Goal: Task Accomplishment & Management: Complete application form

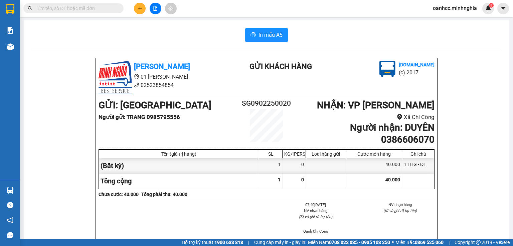
click at [141, 7] on icon "plus" at bounding box center [139, 8] width 5 height 5
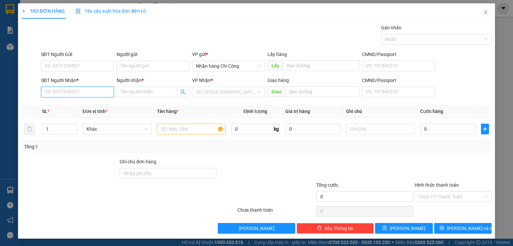
click at [81, 92] on input "SĐT Người Nhận *" at bounding box center [77, 92] width 73 height 11
click at [58, 102] on div "0968013462 - BẢO" at bounding box center [77, 104] width 66 height 7
type input "0968013462"
type input "BẢO"
type input "CỔNG 11/ NGÃ 3 VŨNG TÀU"
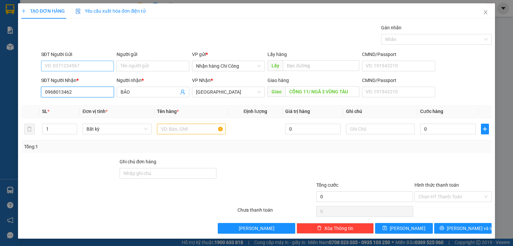
type input "0968013462"
click at [80, 65] on input "SĐT Người Gửi" at bounding box center [77, 66] width 73 height 11
click at [58, 78] on div "0396648751" at bounding box center [76, 78] width 64 height 7
type input "0396648751"
click at [179, 128] on input "text" at bounding box center [191, 129] width 69 height 11
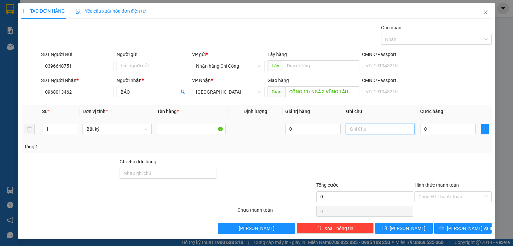
click at [366, 130] on input "text" at bounding box center [380, 129] width 69 height 11
type input "1 THG XỐP-HS"
click at [432, 131] on input "0" at bounding box center [447, 129] width 55 height 11
type input "9"
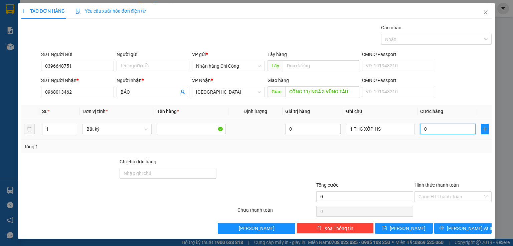
type input "9"
type input "90"
type input "90.000"
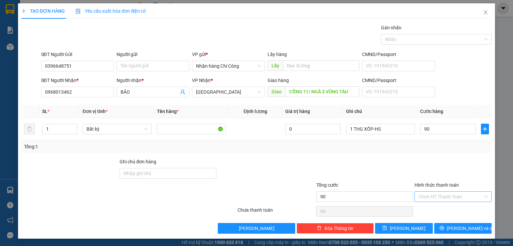
type input "90.000"
click at [430, 199] on input "Hình thức thanh toán" at bounding box center [450, 197] width 64 height 10
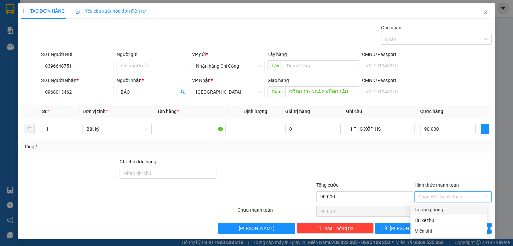
click at [437, 211] on div "Tại văn phòng" at bounding box center [448, 209] width 68 height 7
type input "0"
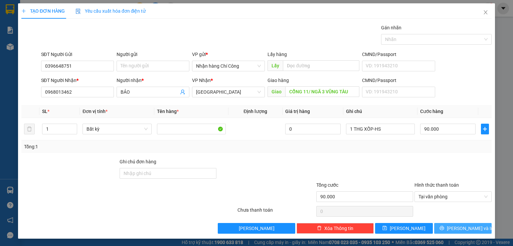
click at [464, 230] on span "[PERSON_NAME] và In" at bounding box center [469, 228] width 47 height 7
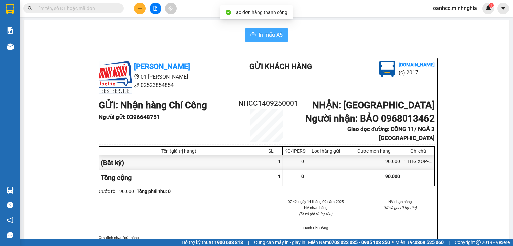
click at [259, 33] on span "In mẫu A5" at bounding box center [270, 35] width 24 height 8
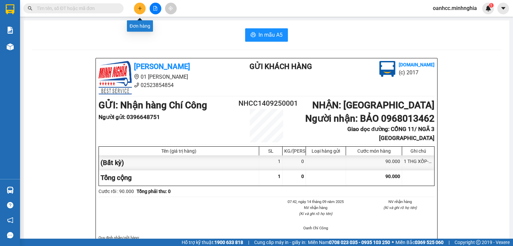
click at [142, 11] on button at bounding box center [140, 9] width 12 height 12
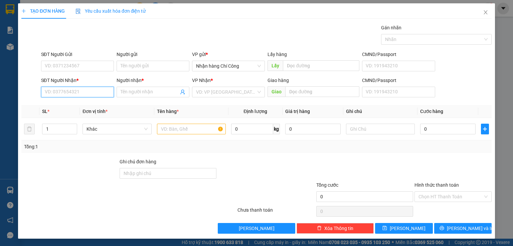
click at [66, 92] on input "SĐT Người Nhận *" at bounding box center [77, 92] width 73 height 11
click at [64, 106] on div "0908405261 - CHỊ BÌNH" at bounding box center [76, 104] width 64 height 7
type input "0908405261"
type input "CHỊ BÌNH"
type input "Q CAF THUỶ CẦN TRẠM THU PHÍ CẦU ĐN"
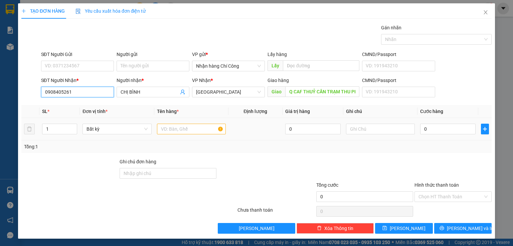
type input "0908405261"
click at [185, 129] on input "text" at bounding box center [191, 129] width 69 height 11
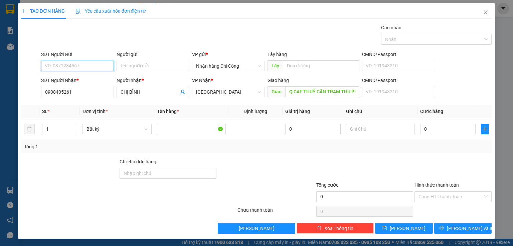
click at [79, 67] on input "SĐT Người Gửi" at bounding box center [77, 66] width 73 height 11
click at [59, 79] on div "0933507907" at bounding box center [76, 78] width 64 height 7
type input "0933507907"
click at [370, 129] on input "text" at bounding box center [380, 129] width 69 height 11
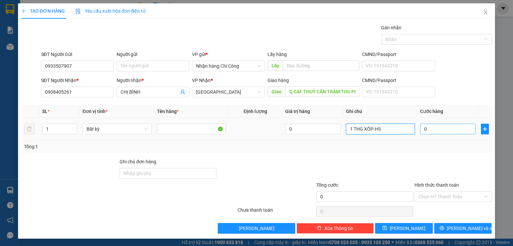
type input "1 THG XỐP-HS"
click at [454, 130] on input "0" at bounding box center [447, 129] width 55 height 11
type input "6"
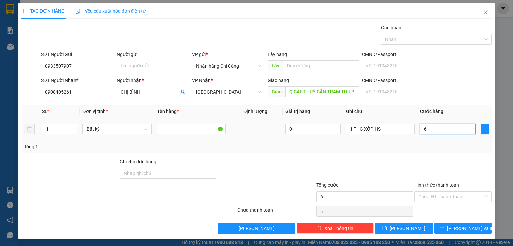
type input "60"
type input "60.000"
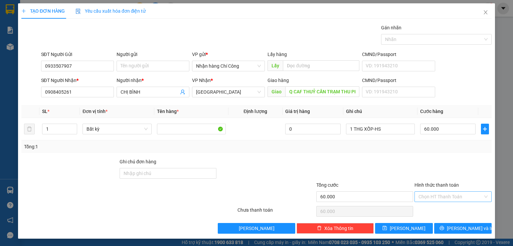
click at [439, 195] on input "Hình thức thanh toán" at bounding box center [450, 197] width 64 height 10
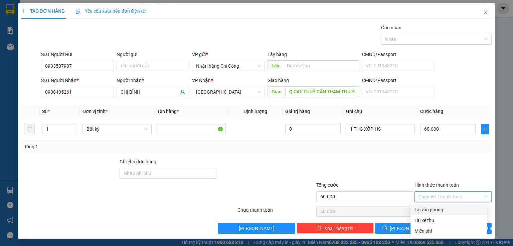
click at [432, 208] on div "Tại văn phòng" at bounding box center [448, 209] width 68 height 7
type input "0"
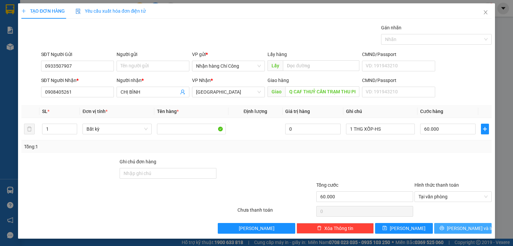
click at [455, 227] on span "[PERSON_NAME] và In" at bounding box center [469, 228] width 47 height 7
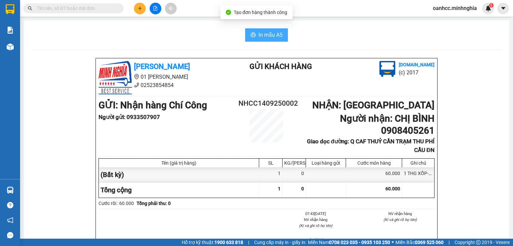
click at [256, 29] on button "In mẫu A5" at bounding box center [266, 34] width 43 height 13
click at [387, 222] on icon "(Kí và ghi rõ họ tên)" at bounding box center [399, 220] width 33 height 5
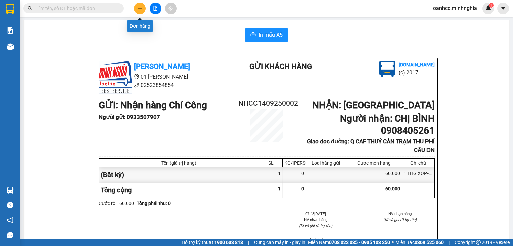
click at [141, 10] on icon "plus" at bounding box center [139, 8] width 5 height 5
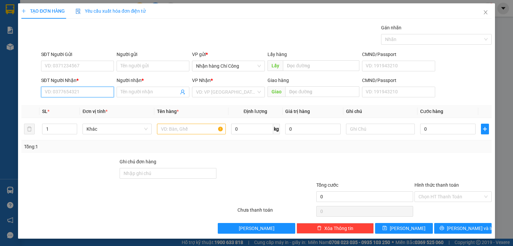
click at [84, 91] on input "SĐT Người Nhận *" at bounding box center [77, 92] width 73 height 11
type input "0899105193"
click at [79, 62] on input "SĐT Người Gửi" at bounding box center [77, 66] width 73 height 11
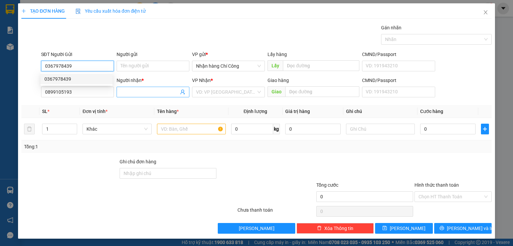
type input "0367978439"
click at [147, 92] on input "Người nhận *" at bounding box center [149, 91] width 58 height 7
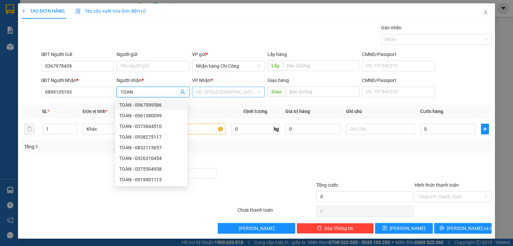
type input "TOAN"
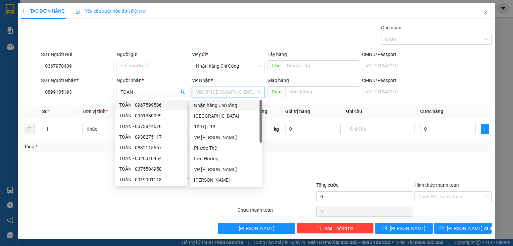
click at [225, 92] on input "search" at bounding box center [226, 92] width 60 height 10
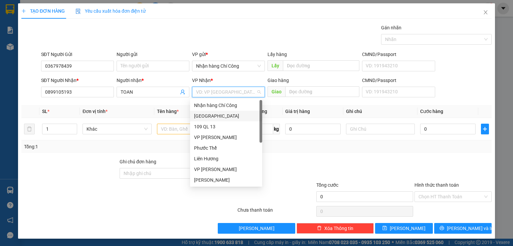
click at [207, 115] on div "[GEOGRAPHIC_DATA]" at bounding box center [226, 115] width 64 height 7
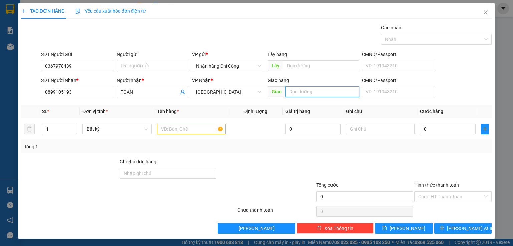
click at [295, 92] on input "text" at bounding box center [322, 91] width 74 height 11
type input "NGÃ 4 KCN BẦU XÉO"
click at [139, 92] on input "TOAN" at bounding box center [149, 91] width 58 height 7
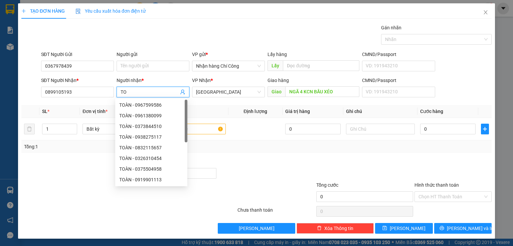
type input "T"
type input "TOÀN"
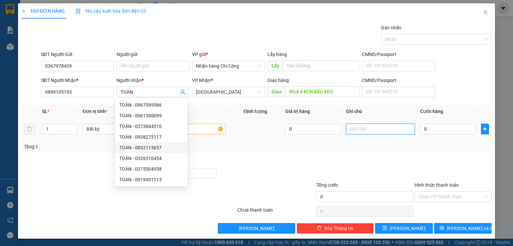
click at [377, 128] on input "text" at bounding box center [380, 129] width 69 height 11
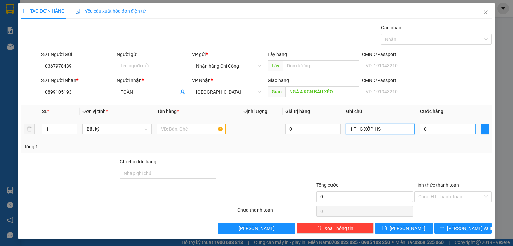
type input "1 THG XỐP-HS"
click at [435, 130] on input "0" at bounding box center [447, 129] width 55 height 11
type input "4"
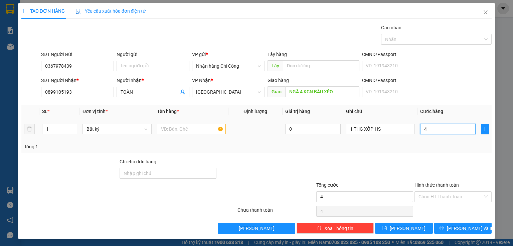
type input "40"
type input "40.000"
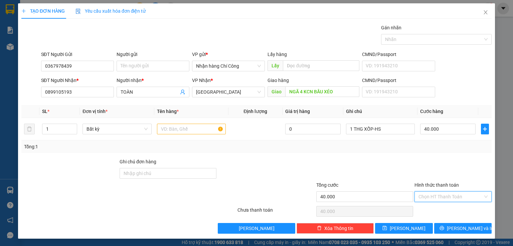
click at [427, 197] on input "Hình thức thanh toán" at bounding box center [450, 197] width 64 height 10
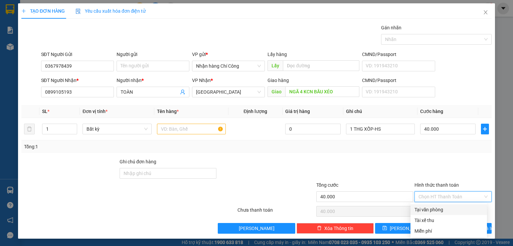
click at [435, 209] on div "Tại văn phòng" at bounding box center [448, 209] width 68 height 7
type input "0"
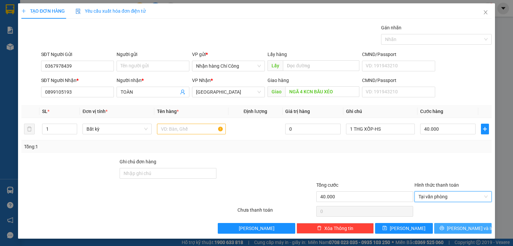
click at [456, 227] on span "[PERSON_NAME] và In" at bounding box center [469, 228] width 47 height 7
click at [180, 127] on input "text" at bounding box center [191, 129] width 69 height 11
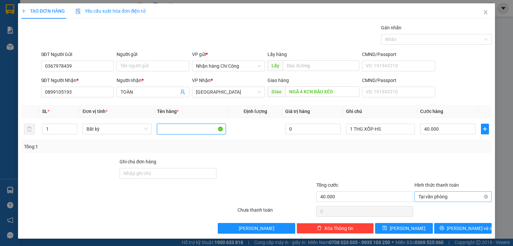
click at [436, 197] on span "Tại văn phòng" at bounding box center [452, 197] width 69 height 10
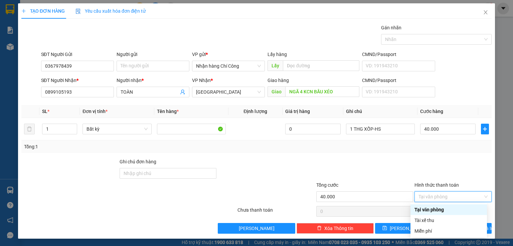
click at [432, 209] on div "Tại văn phòng" at bounding box center [448, 209] width 68 height 7
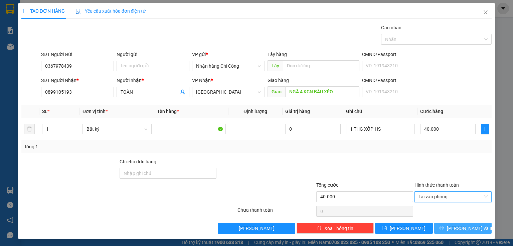
click at [459, 229] on span "[PERSON_NAME] và In" at bounding box center [469, 228] width 47 height 7
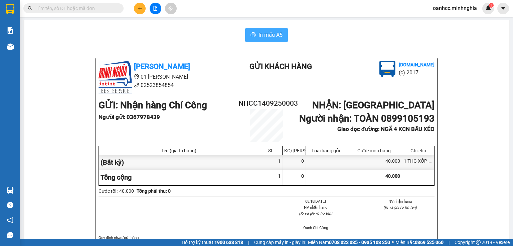
click at [264, 36] on span "In mẫu A5" at bounding box center [270, 35] width 24 height 8
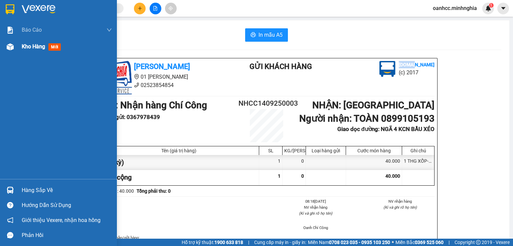
click at [36, 47] on span "Kho hàng" at bounding box center [33, 46] width 23 height 6
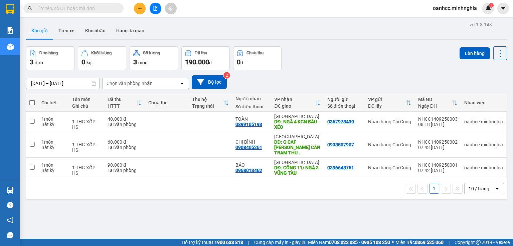
click at [33, 100] on span at bounding box center [31, 102] width 5 height 5
click at [32, 99] on input "checkbox" at bounding box center [32, 99] width 0 height 0
checkbox input "true"
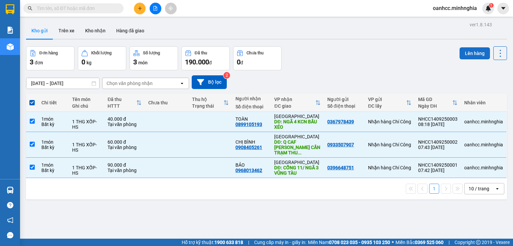
click at [477, 55] on button "Lên hàng" at bounding box center [474, 53] width 30 height 12
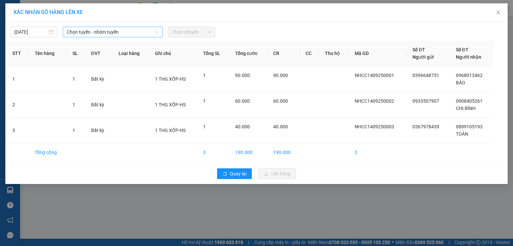
click at [104, 32] on span "Chọn tuyến - nhóm tuyến" at bounding box center [113, 32] width 92 height 10
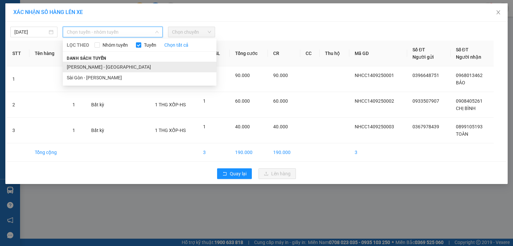
click at [92, 67] on li "[PERSON_NAME] - [GEOGRAPHIC_DATA]" at bounding box center [139, 67] width 153 height 11
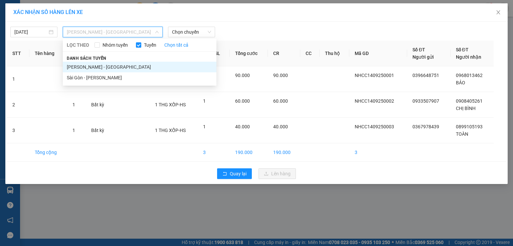
click at [272, 29] on div at bounding box center [320, 32] width 206 height 11
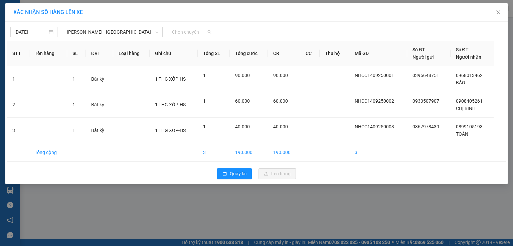
click at [187, 33] on span "Chọn chuyến" at bounding box center [191, 32] width 39 height 10
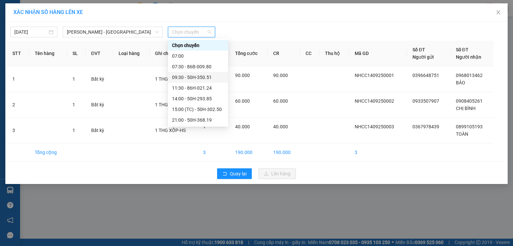
click at [186, 76] on div "09:30 - 50H-350.51" at bounding box center [198, 77] width 52 height 7
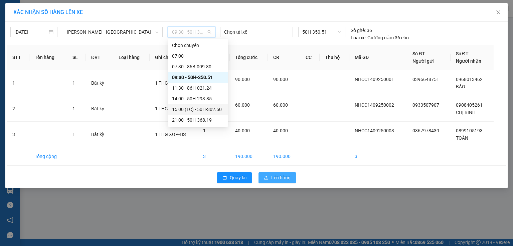
click at [272, 176] on span "Lên hàng" at bounding box center [280, 177] width 19 height 7
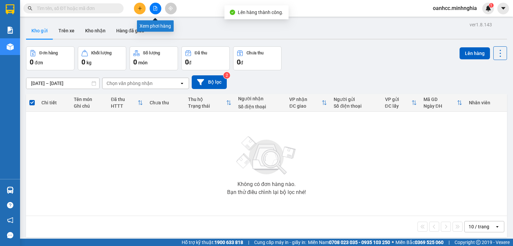
click at [156, 7] on icon "file-add" at bounding box center [155, 8] width 4 height 5
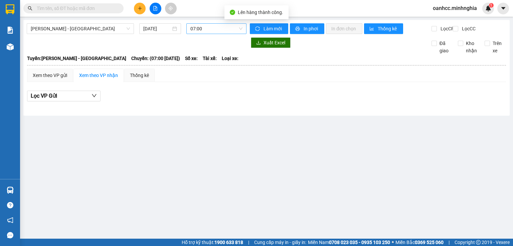
click at [212, 28] on span "07:00" at bounding box center [216, 29] width 52 height 10
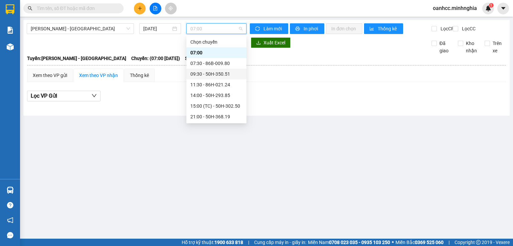
click at [203, 73] on div "09:30 - 50H-350.51" at bounding box center [216, 73] width 52 height 7
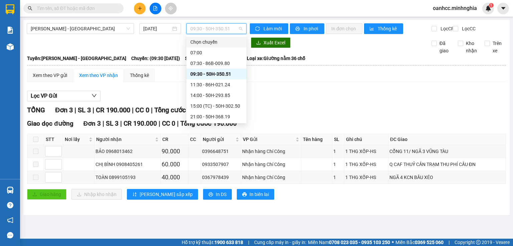
click at [304, 107] on div "Lọc VP Gửi [PERSON_NAME] 3 | SL 3 | CR 190.000 | CC 0 | [PERSON_NAME] 190.000 …" at bounding box center [266, 147] width 478 height 121
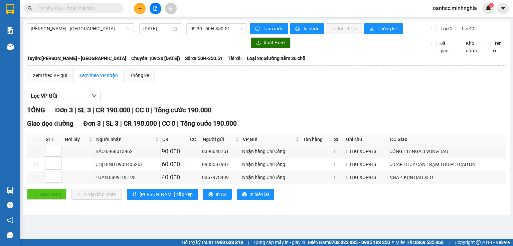
click at [304, 107] on div "Lọc VP Gửi [PERSON_NAME] 3 | SL 3 | CR 190.000 | CC 0 | [PERSON_NAME] 190.000 …" at bounding box center [266, 147] width 478 height 121
click at [139, 12] on button at bounding box center [140, 9] width 12 height 12
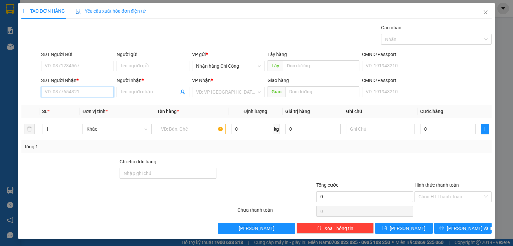
click at [76, 95] on input "SĐT Người Nhận *" at bounding box center [77, 92] width 73 height 11
type input "0372491759"
click at [135, 92] on input "Người nhận *" at bounding box center [149, 91] width 58 height 7
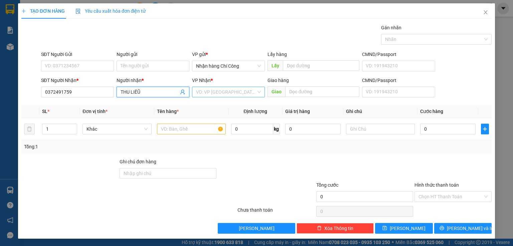
type input "THU LIÊŨ"
click at [218, 92] on input "search" at bounding box center [226, 92] width 60 height 10
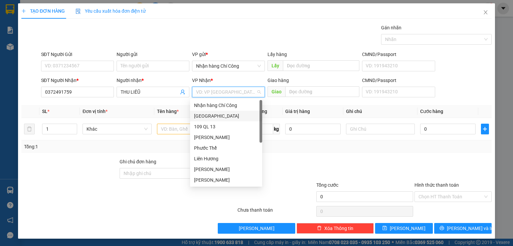
click at [204, 117] on div "[GEOGRAPHIC_DATA]" at bounding box center [226, 115] width 64 height 7
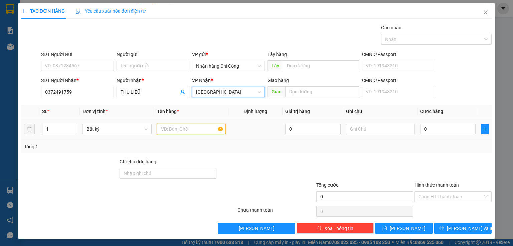
click at [183, 131] on input "text" at bounding box center [191, 129] width 69 height 11
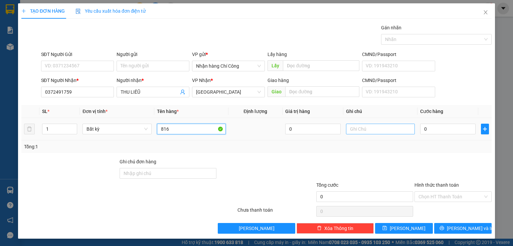
type input "816"
click at [370, 131] on input "text" at bounding box center [380, 129] width 69 height 11
type input "1 THG XỐP CÓ U"
click at [427, 126] on input "0" at bounding box center [447, 129] width 55 height 11
type input "8"
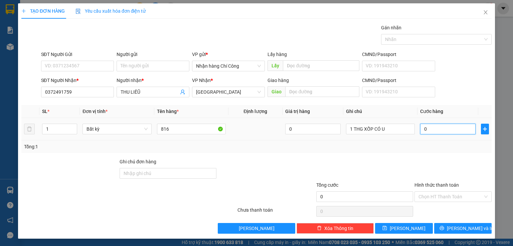
type input "8"
type input "80"
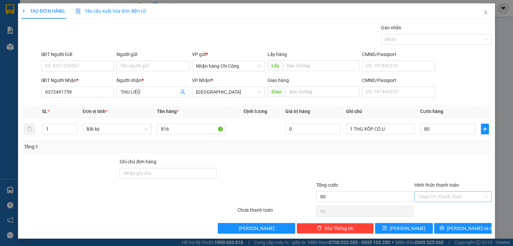
type input "80.000"
click at [433, 194] on input "Hình thức thanh toán" at bounding box center [450, 197] width 64 height 10
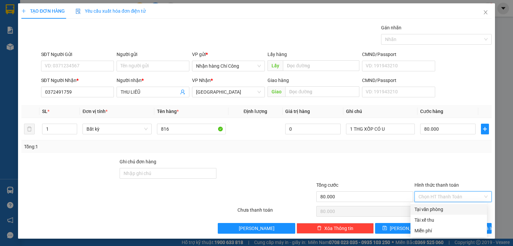
click at [431, 209] on div "Tại văn phòng" at bounding box center [448, 209] width 68 height 7
type input "0"
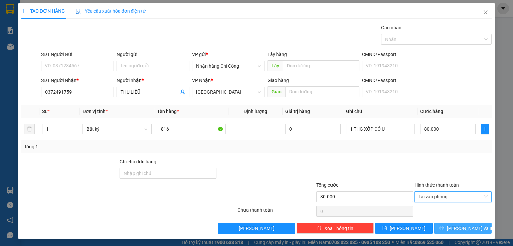
click at [464, 228] on span "[PERSON_NAME] và In" at bounding box center [469, 228] width 47 height 7
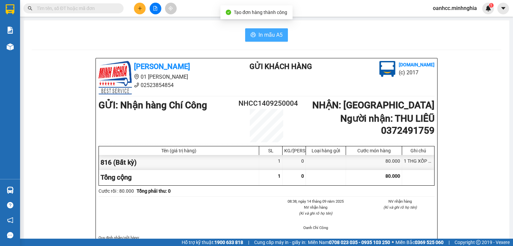
click at [269, 36] on span "In mẫu A5" at bounding box center [270, 35] width 24 height 8
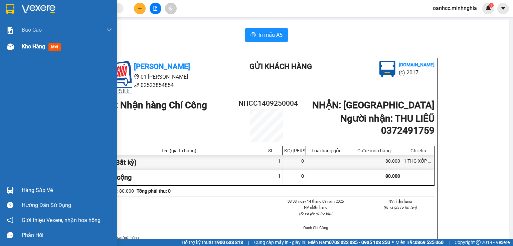
click at [39, 48] on span "Kho hàng" at bounding box center [33, 46] width 23 height 6
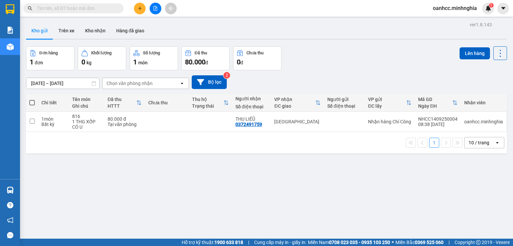
click at [33, 102] on span at bounding box center [31, 102] width 5 height 5
click at [32, 99] on input "checkbox" at bounding box center [32, 99] width 0 height 0
checkbox input "true"
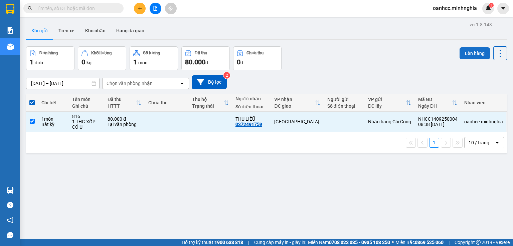
click at [475, 53] on button "Lên hàng" at bounding box center [474, 53] width 30 height 12
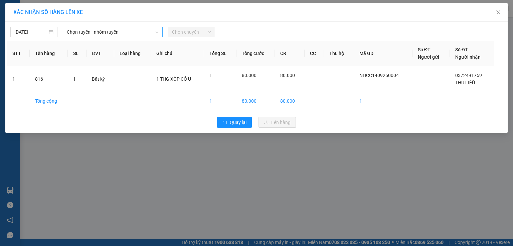
click at [105, 31] on span "Chọn tuyến - nhóm tuyến" at bounding box center [113, 32] width 92 height 10
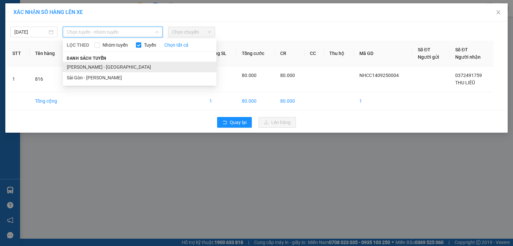
click at [90, 66] on li "[PERSON_NAME] - [GEOGRAPHIC_DATA]" at bounding box center [139, 67] width 153 height 11
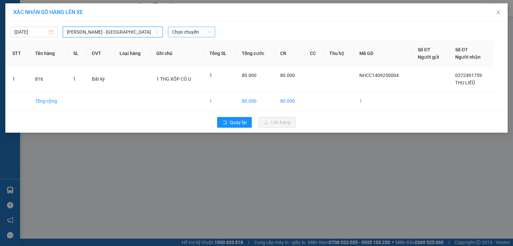
click at [184, 32] on span "Chọn chuyến" at bounding box center [191, 32] width 39 height 10
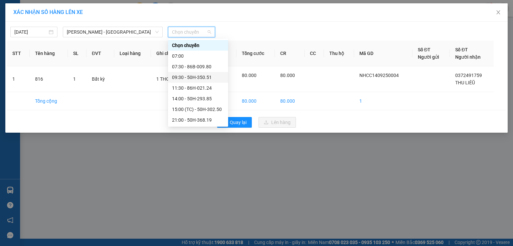
click at [192, 75] on div "09:30 - 50H-350.51" at bounding box center [198, 77] width 52 height 7
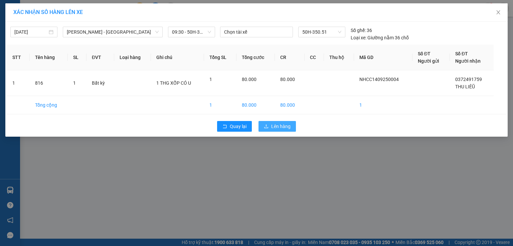
click at [281, 127] on span "Lên hàng" at bounding box center [280, 126] width 19 height 7
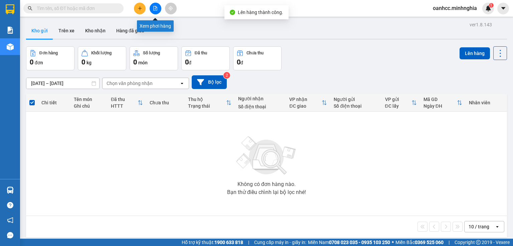
click at [154, 9] on icon "file-add" at bounding box center [155, 8] width 5 height 5
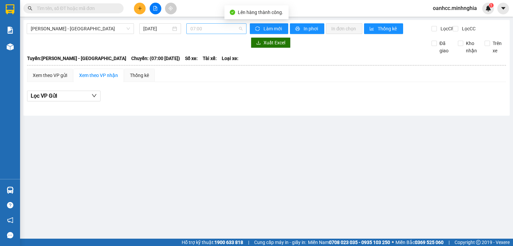
click at [216, 29] on span "07:00" at bounding box center [216, 29] width 52 height 10
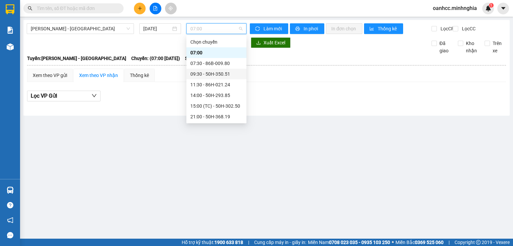
click at [212, 74] on div "09:30 - 50H-350.51" at bounding box center [216, 73] width 52 height 7
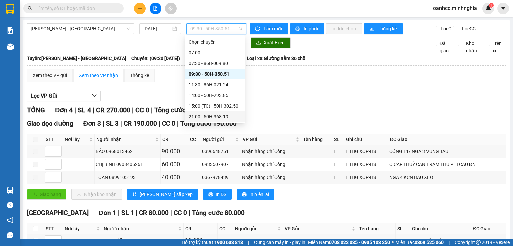
click at [305, 94] on div "Lọc VP Gửi [PERSON_NAME] 4 | SL 4 | CR 270.000 | CC 0 | [PERSON_NAME] 270.000 …" at bounding box center [266, 179] width 478 height 184
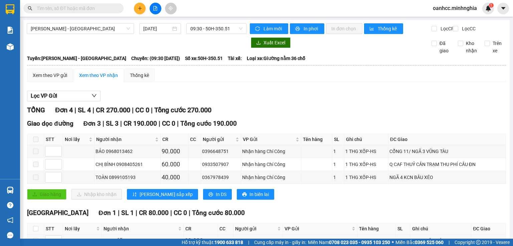
scroll to position [47, 0]
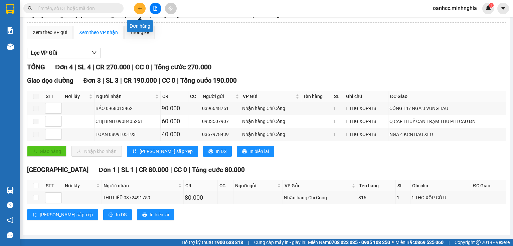
click at [140, 10] on icon "plus" at bounding box center [139, 8] width 0 height 4
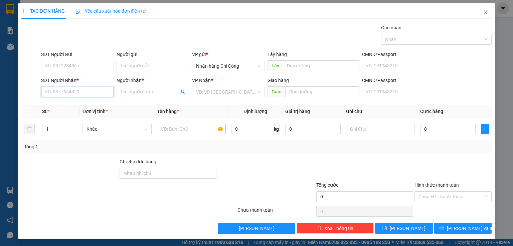
click at [84, 92] on input "SĐT Người Nhận *" at bounding box center [77, 92] width 73 height 11
type input "0865579094"
click at [78, 65] on input "SĐT Người Gửi" at bounding box center [77, 66] width 73 height 11
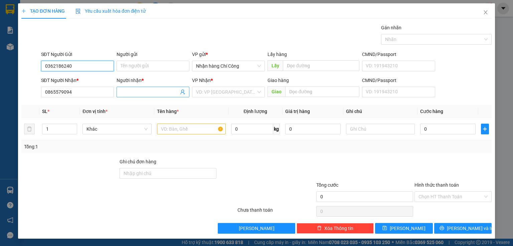
type input "0362186240"
click at [138, 92] on input "Người nhận *" at bounding box center [149, 91] width 58 height 7
type input "B"
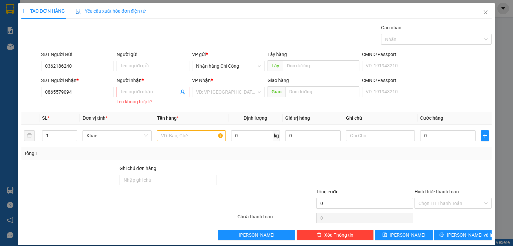
click at [335, 159] on div "Transit Pickup Surcharge Ids Transit Deliver Surcharge Ids Transit Deliver Surc…" at bounding box center [256, 132] width 470 height 217
click at [130, 90] on input "Người nhận *" at bounding box center [149, 91] width 58 height 7
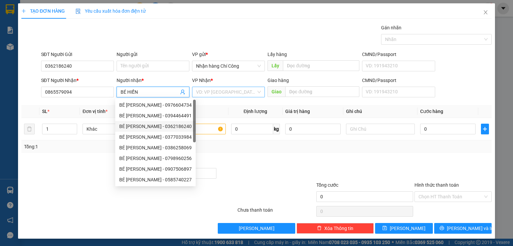
type input "BÉ HIỀN"
click at [225, 91] on input "search" at bounding box center [226, 92] width 60 height 10
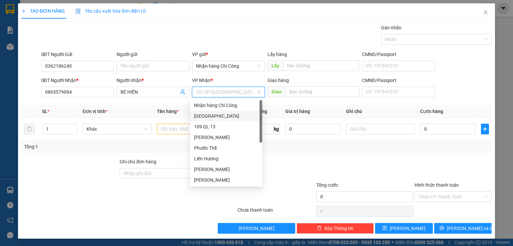
click at [205, 114] on div "[GEOGRAPHIC_DATA]" at bounding box center [226, 115] width 64 height 7
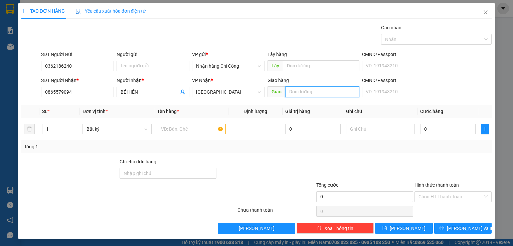
click at [299, 92] on input "text" at bounding box center [322, 91] width 74 height 11
type input "BV NHI/ AMATA"
click at [196, 130] on input "text" at bounding box center [191, 129] width 69 height 11
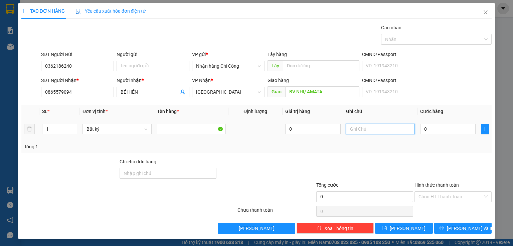
click at [367, 128] on input "text" at bounding box center [380, 129] width 69 height 11
type input "1 THG XỐP-ĐỒ ĂN"
click at [446, 129] on input "0" at bounding box center [447, 129] width 55 height 11
type input "4"
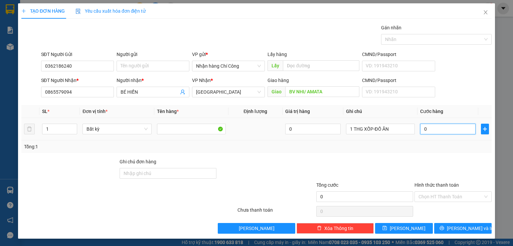
type input "4"
type input "40"
type input "40.000"
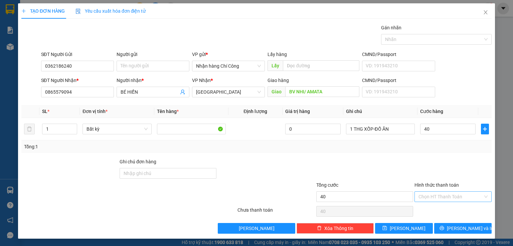
type input "40.000"
click at [428, 198] on input "Hình thức thanh toán" at bounding box center [450, 197] width 64 height 10
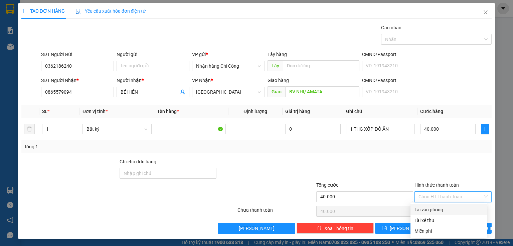
click at [428, 209] on div "Tại văn phòng" at bounding box center [448, 209] width 68 height 7
type input "0"
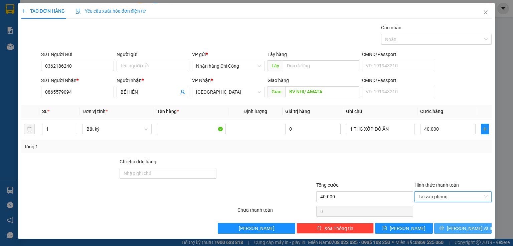
click at [457, 227] on span "[PERSON_NAME] và In" at bounding box center [469, 228] width 47 height 7
click at [462, 230] on span "[PERSON_NAME] và In" at bounding box center [469, 228] width 47 height 7
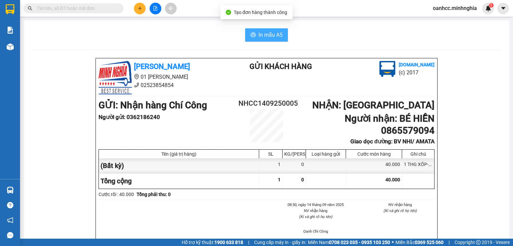
click at [267, 34] on span "In mẫu A5" at bounding box center [270, 35] width 24 height 8
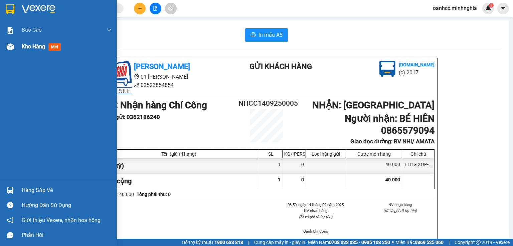
click at [31, 43] on span "Kho hàng" at bounding box center [33, 46] width 23 height 6
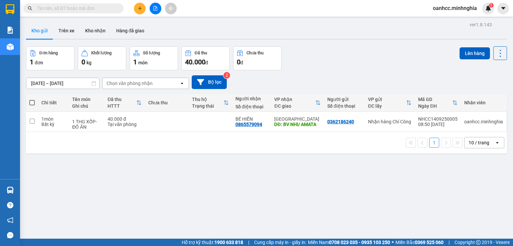
click at [32, 104] on span at bounding box center [31, 102] width 5 height 5
click at [32, 99] on input "checkbox" at bounding box center [32, 99] width 0 height 0
checkbox input "true"
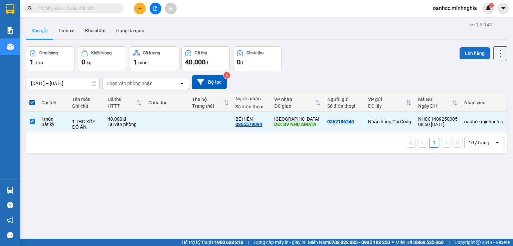
click at [472, 52] on button "Lên hàng" at bounding box center [474, 53] width 30 height 12
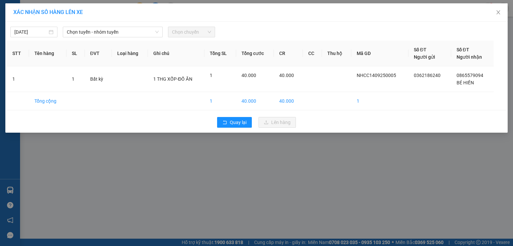
click at [126, 26] on div "[DATE] [PERSON_NAME] - nhóm [PERSON_NAME] chuyến" at bounding box center [256, 30] width 498 height 14
click at [116, 34] on span "Chọn tuyến - nhóm tuyến" at bounding box center [113, 32] width 92 height 10
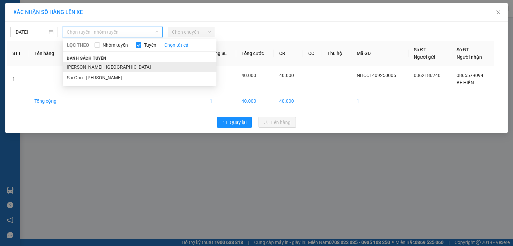
click at [92, 67] on li "[PERSON_NAME] - [GEOGRAPHIC_DATA]" at bounding box center [139, 67] width 153 height 11
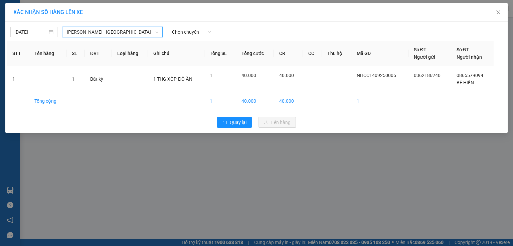
click at [193, 33] on span "Chọn chuyến" at bounding box center [191, 32] width 39 height 10
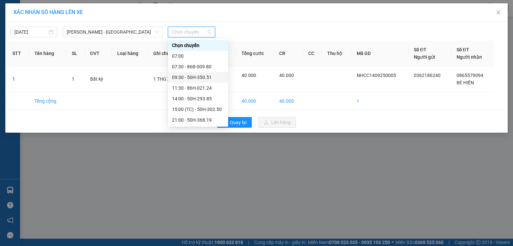
click at [190, 78] on div "09:30 - 50H-350.51" at bounding box center [198, 77] width 52 height 7
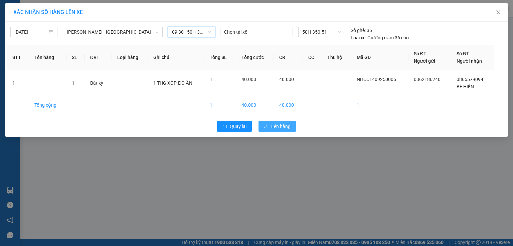
click at [275, 125] on span "Lên hàng" at bounding box center [280, 126] width 19 height 7
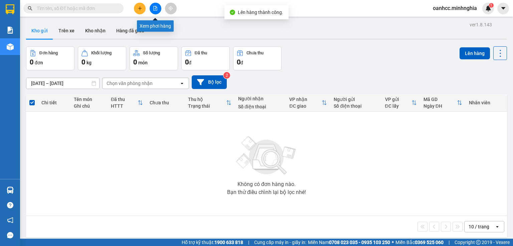
click at [155, 7] on icon "file-add" at bounding box center [155, 8] width 5 height 5
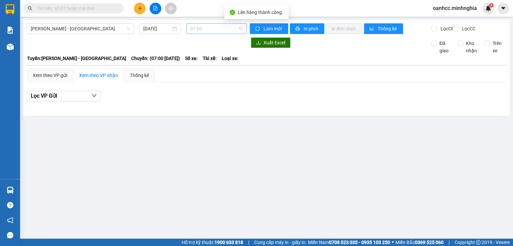
click at [217, 28] on span "07:00" at bounding box center [216, 29] width 52 height 10
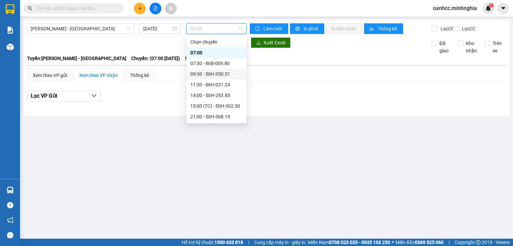
click at [211, 73] on div "09:30 - 50H-350.51" at bounding box center [216, 73] width 52 height 7
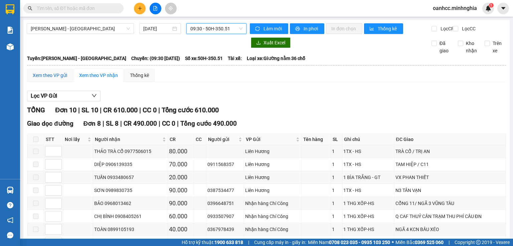
click at [58, 79] on div "Xem theo VP gửi" at bounding box center [50, 75] width 34 height 7
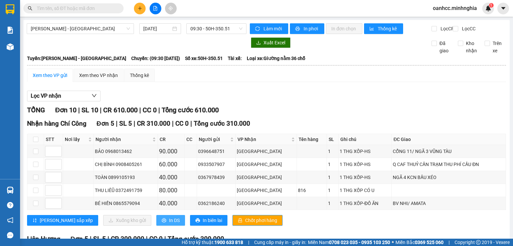
click at [169, 224] on span "In DS" at bounding box center [174, 220] width 11 height 7
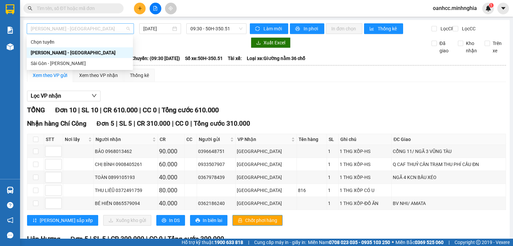
click at [80, 29] on span "[PERSON_NAME] - [GEOGRAPHIC_DATA]" at bounding box center [80, 29] width 99 height 10
click at [59, 65] on div "Sài Gòn - [PERSON_NAME]" at bounding box center [80, 63] width 98 height 7
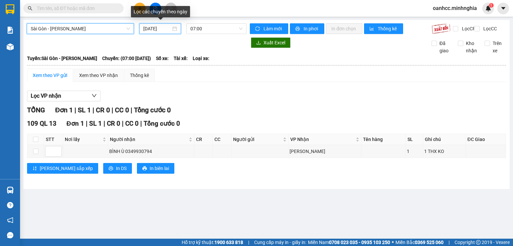
click at [159, 26] on input "[DATE]" at bounding box center [156, 28] width 27 height 7
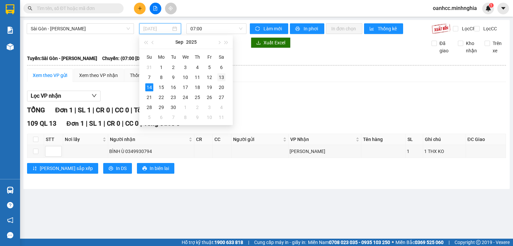
click at [223, 77] on div "13" at bounding box center [221, 77] width 8 height 8
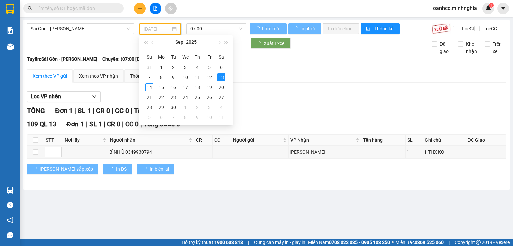
type input "[DATE]"
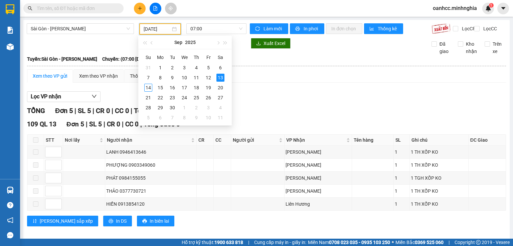
click at [267, 101] on div "Lọc VP nhận" at bounding box center [266, 96] width 478 height 11
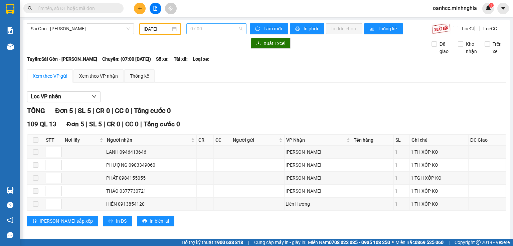
click at [209, 27] on span "07:00" at bounding box center [216, 29] width 52 height 10
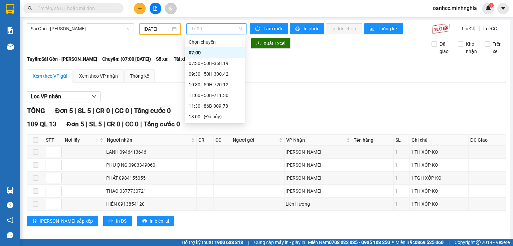
scroll to position [64, 0]
click at [211, 116] on div "22:00 - 50H-293.85" at bounding box center [215, 116] width 52 height 7
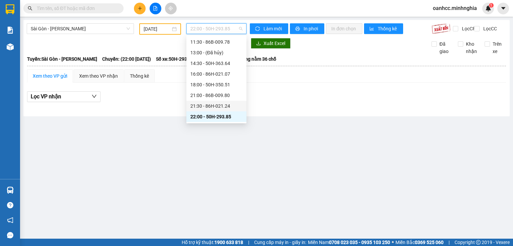
click at [212, 106] on div "21:30 - 86H-021.24" at bounding box center [216, 105] width 52 height 7
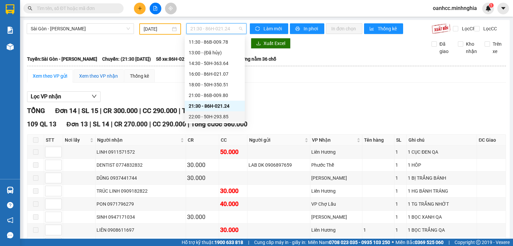
click at [98, 80] on div "Xem theo VP nhận" at bounding box center [98, 75] width 39 height 7
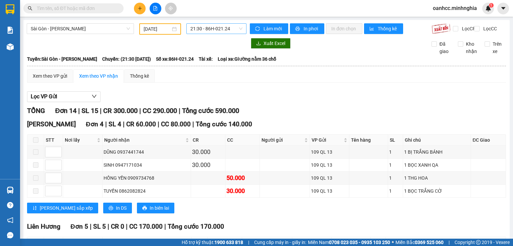
click at [214, 28] on span "21:30 - 86H-021.24" at bounding box center [216, 29] width 52 height 10
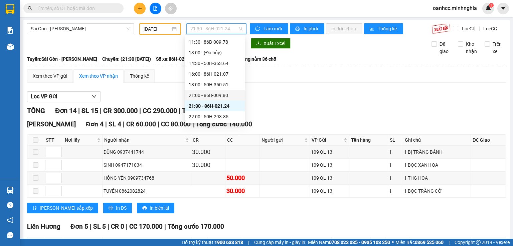
click at [206, 95] on div "21:00 - 86B-009.80" at bounding box center [215, 95] width 52 height 7
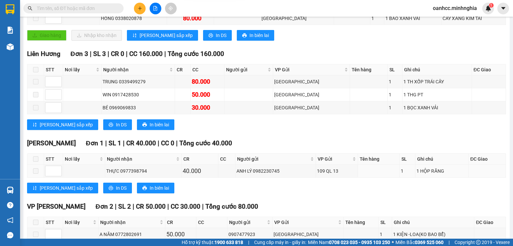
scroll to position [0, 0]
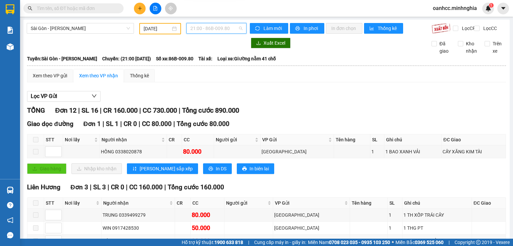
click at [78, 9] on input "text" at bounding box center [76, 8] width 79 height 7
click at [276, 102] on div "Lọc VP Gửi" at bounding box center [266, 96] width 478 height 11
click at [70, 9] on input "text" at bounding box center [76, 8] width 79 height 7
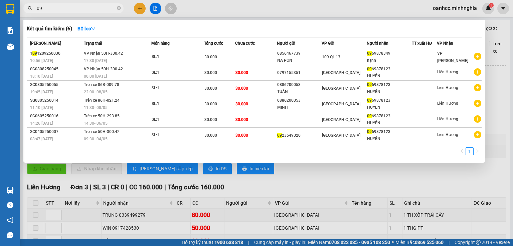
type input "0"
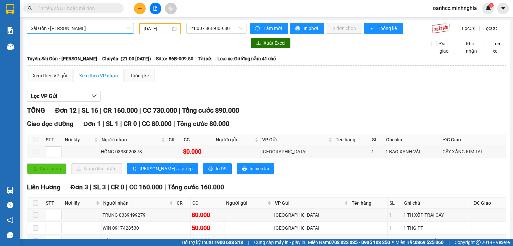
click at [94, 28] on span "Sài Gòn - [PERSON_NAME]" at bounding box center [80, 28] width 99 height 10
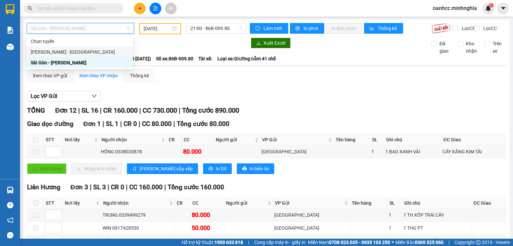
click at [67, 51] on div "[PERSON_NAME] - [GEOGRAPHIC_DATA]" at bounding box center [80, 51] width 98 height 7
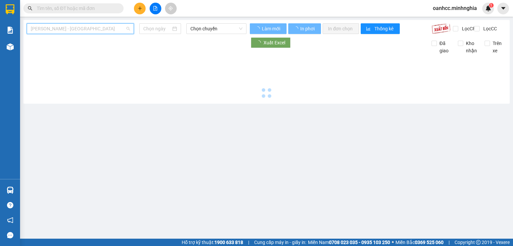
scroll to position [0, 0]
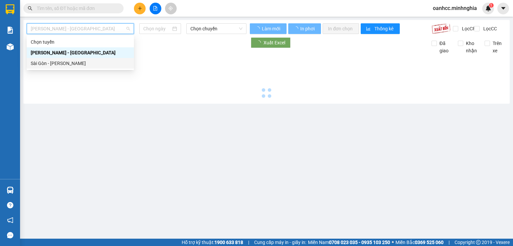
type input "[DATE]"
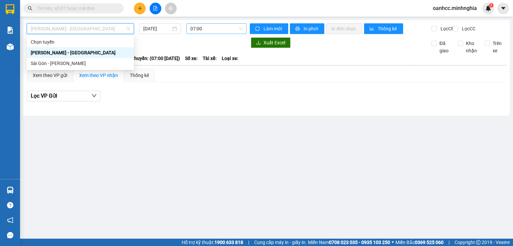
click at [219, 30] on span "07:00" at bounding box center [216, 29] width 52 height 10
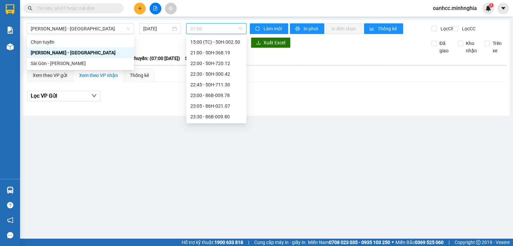
scroll to position [11, 0]
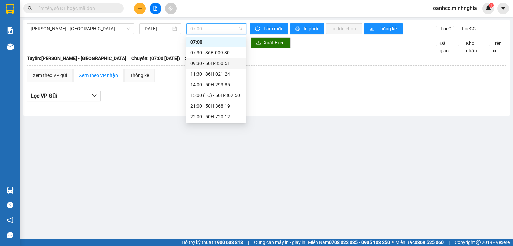
click at [202, 64] on div "09:30 - 50H-350.51" at bounding box center [216, 63] width 52 height 7
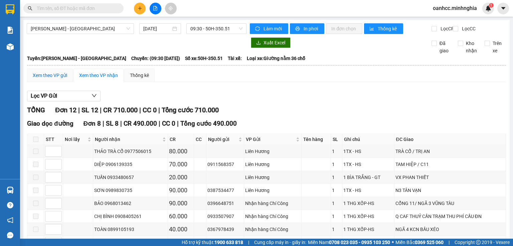
click at [62, 79] on div "Xem theo VP gửi" at bounding box center [50, 75] width 34 height 7
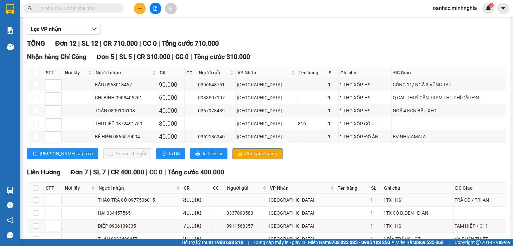
scroll to position [150, 0]
